Goal: Information Seeking & Learning: Learn about a topic

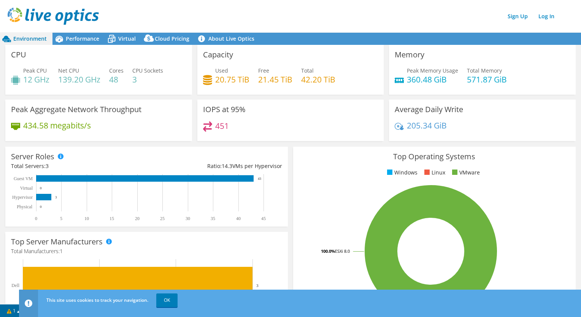
scroll to position [0, 0]
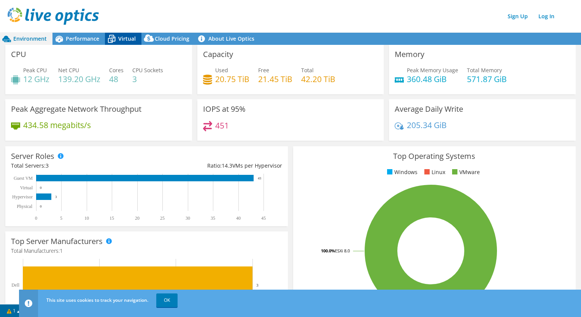
click at [130, 43] on div "Virtual" at bounding box center [123, 39] width 37 height 12
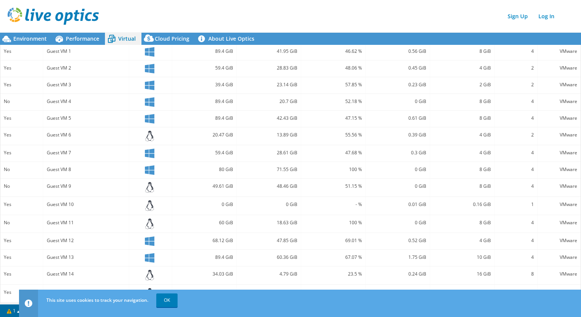
scroll to position [192, 0]
click at [169, 302] on link "OK" at bounding box center [166, 301] width 21 height 14
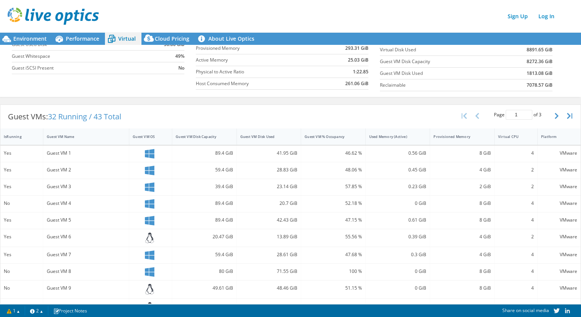
scroll to position [89, 0]
click at [555, 118] on icon "button" at bounding box center [557, 116] width 4 height 6
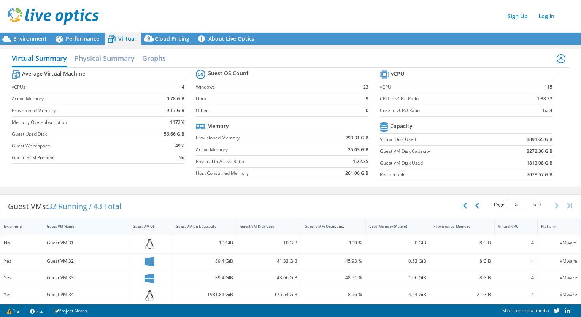
scroll to position [0, 0]
click at [26, 39] on span "Environment" at bounding box center [29, 38] width 33 height 7
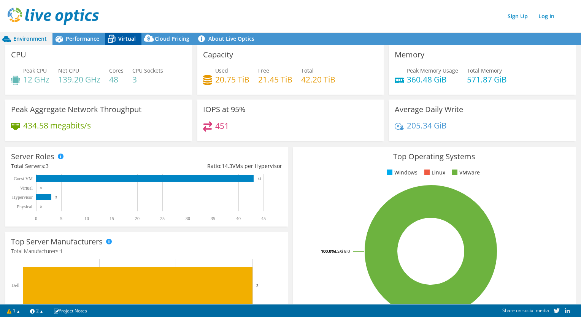
click at [123, 43] on div "Virtual" at bounding box center [123, 39] width 37 height 12
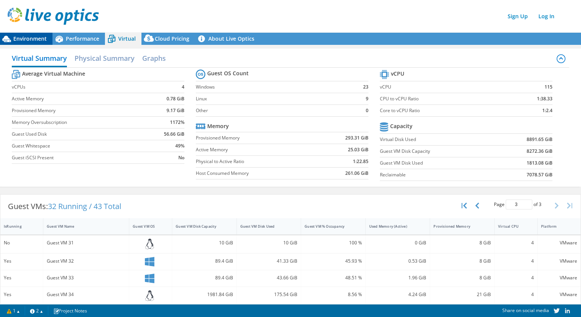
click at [10, 44] on icon at bounding box center [6, 38] width 13 height 13
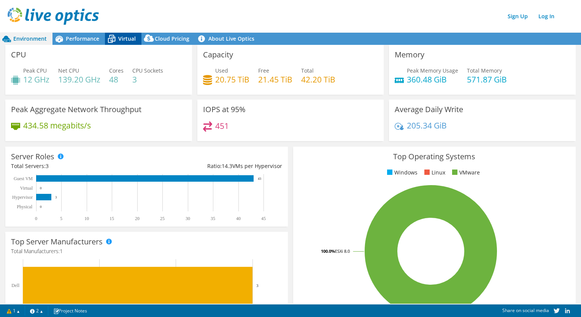
click at [127, 37] on span "Virtual" at bounding box center [126, 38] width 17 height 7
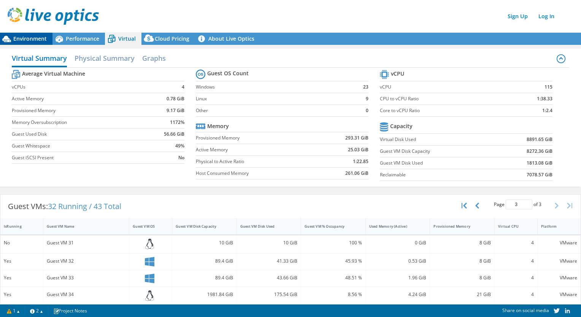
click at [25, 41] on span "Environment" at bounding box center [29, 38] width 33 height 7
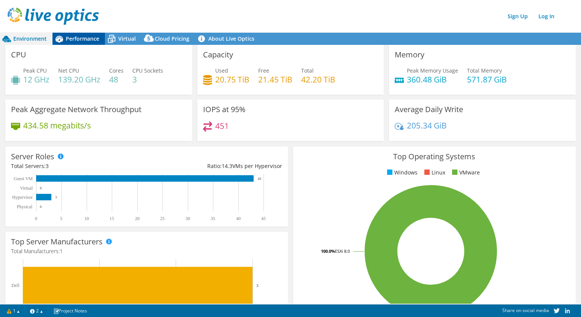
click at [81, 37] on span "Performance" at bounding box center [82, 38] width 33 height 7
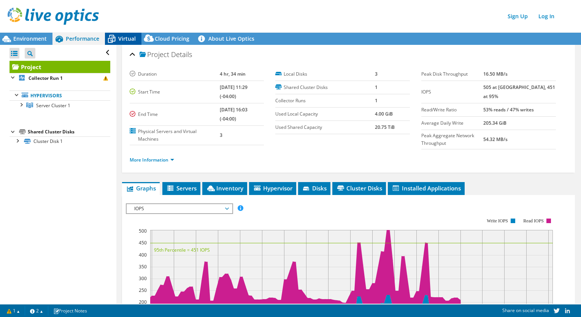
click at [121, 40] on span "Virtual" at bounding box center [126, 38] width 17 height 7
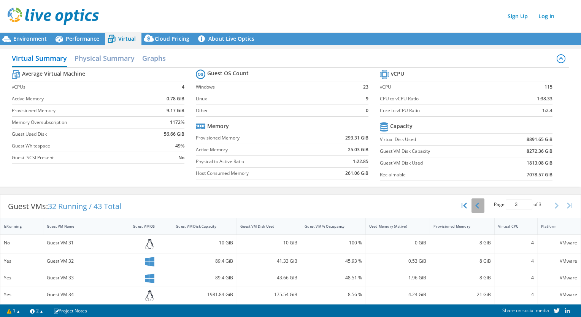
click at [475, 207] on icon "button" at bounding box center [477, 206] width 4 height 6
type input "1"
click at [40, 42] on span "Environment" at bounding box center [29, 38] width 33 height 7
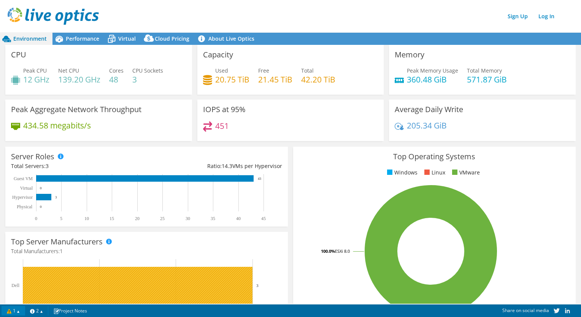
click at [22, 314] on link "1" at bounding box center [14, 311] width 24 height 10
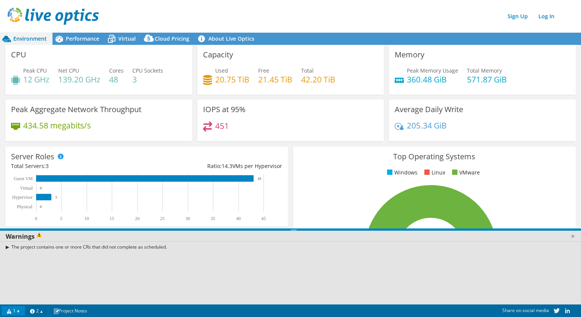
click at [177, 218] on rect at bounding box center [143, 198] width 264 height 48
click at [574, 235] on link at bounding box center [573, 236] width 8 height 8
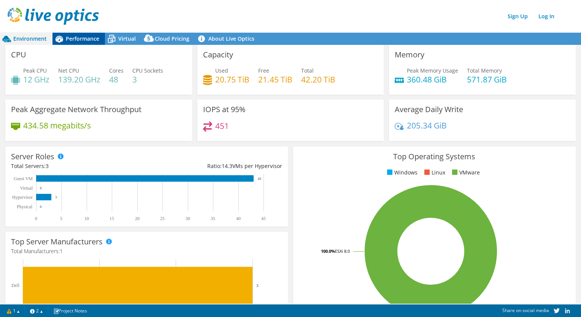
click at [82, 45] on div "Performance" at bounding box center [78, 39] width 52 height 12
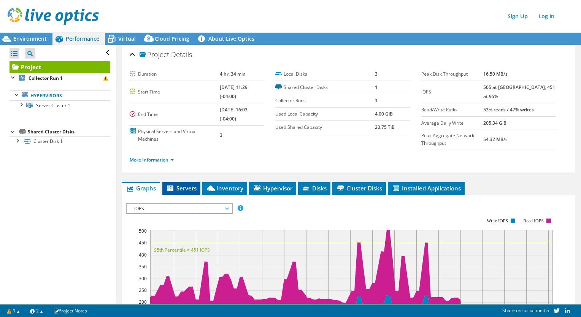
click at [189, 188] on span "Servers" at bounding box center [181, 188] width 30 height 8
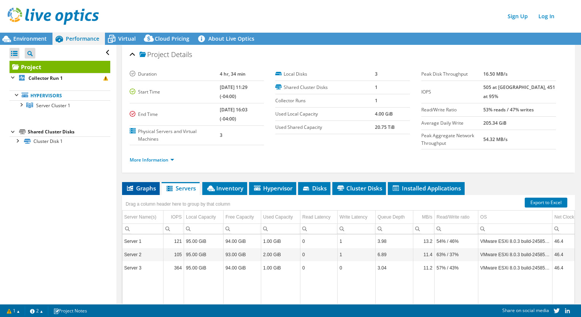
click at [148, 184] on span "Graphs" at bounding box center [141, 188] width 30 height 8
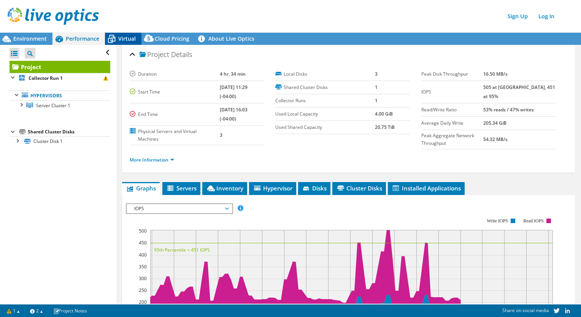
click at [121, 38] on span "Virtual" at bounding box center [126, 38] width 17 height 7
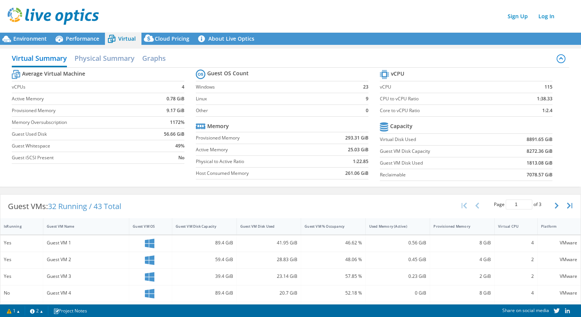
scroll to position [143, 0]
